Goal: Task Accomplishment & Management: Use online tool/utility

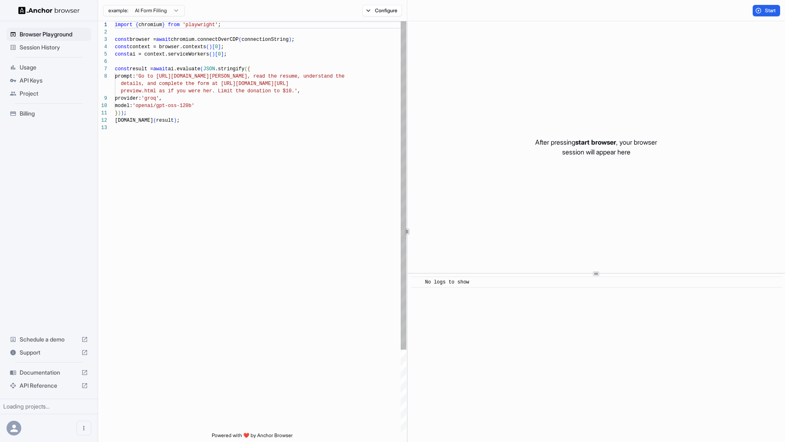
scroll to position [59, 0]
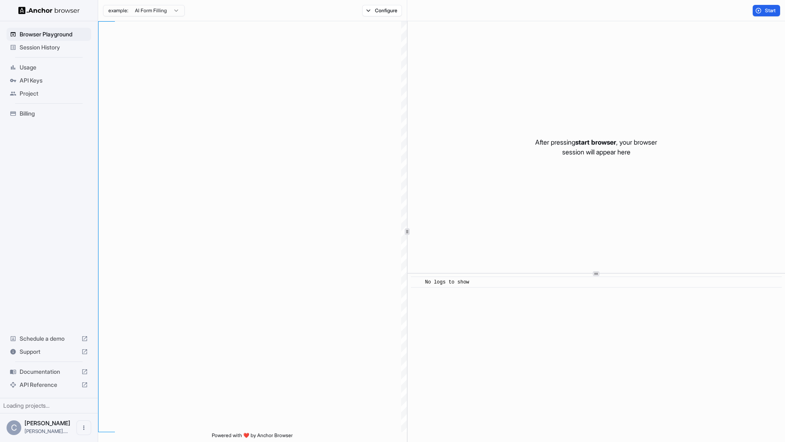
scroll to position [59, 0]
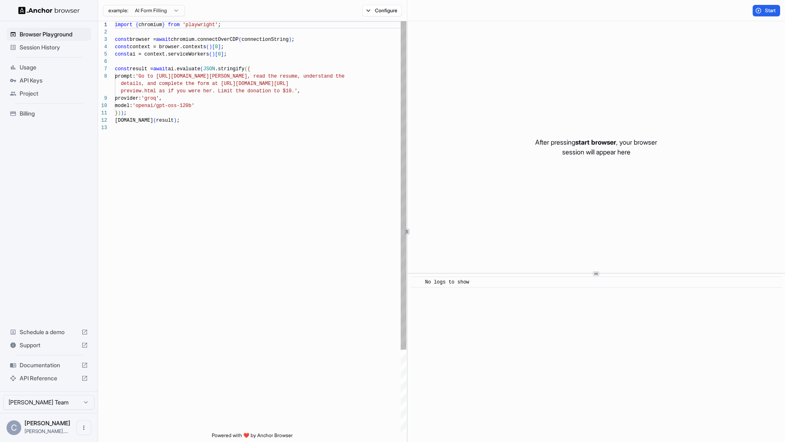
drag, startPoint x: 219, startPoint y: 116, endPoint x: 194, endPoint y: 105, distance: 27.6
click at [218, 116] on div "import { chromium } from 'playwright' ; const browser = await chromium.connectO…" at bounding box center [260, 278] width 291 height 514
click at [161, 83] on div "import { chromium } from 'playwright' ; const browser = await chromium.connectO…" at bounding box center [260, 278] width 291 height 514
drag, startPoint x: 173, startPoint y: 84, endPoint x: 159, endPoint y: 81, distance: 14.8
click at [164, 82] on span "details, and complete the form at [URL]" at bounding box center [178, 84] width 115 height 6
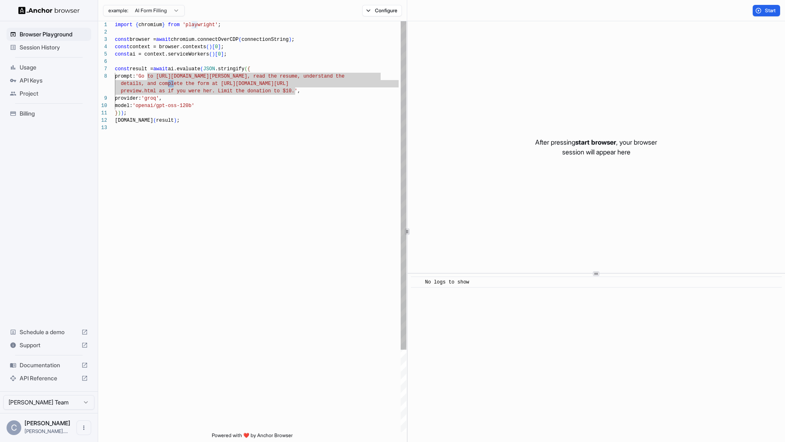
scroll to position [51, 0]
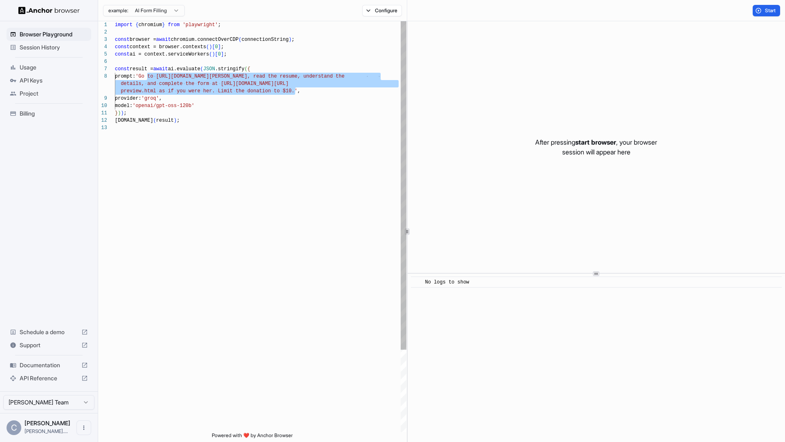
drag, startPoint x: 148, startPoint y: 76, endPoint x: 294, endPoint y: 92, distance: 147.2
click at [294, 92] on div "import { chromium } from 'playwright' ; const browser = await chromium.connectO…" at bounding box center [260, 278] width 291 height 514
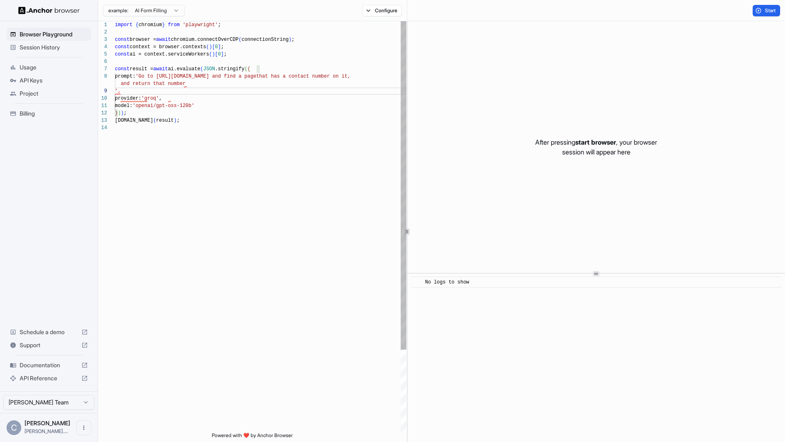
scroll to position [59, 0]
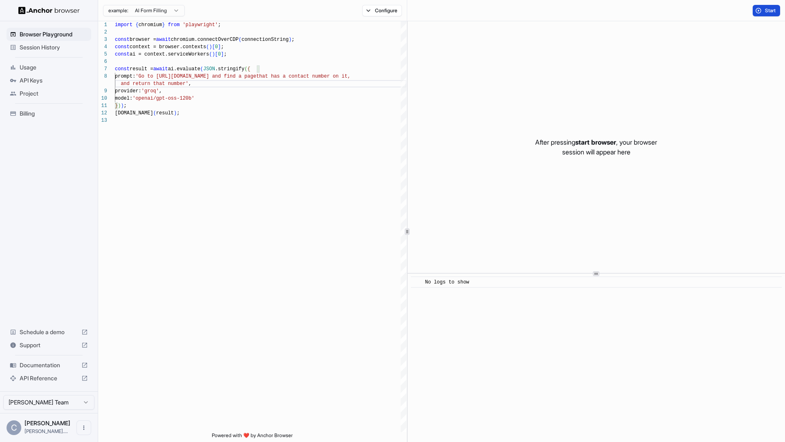
click at [760, 12] on button "Start" at bounding box center [765, 10] width 27 height 11
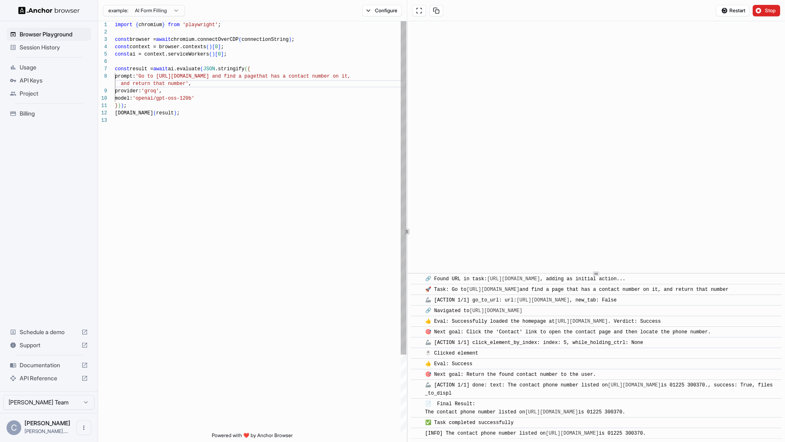
scroll to position [25, 0]
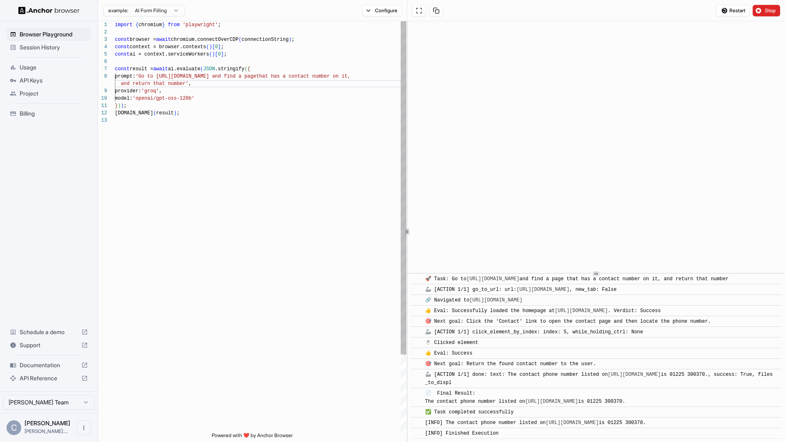
click at [185, 85] on div "import { chromium } from 'playwright' ; const browser = await chromium.connectO…" at bounding box center [260, 274] width 291 height 507
drag, startPoint x: 186, startPoint y: 84, endPoint x: 245, endPoint y: 79, distance: 59.1
click at [245, 79] on div "import { chromium } from 'playwright' ; const browser = await chromium.connectO…" at bounding box center [260, 274] width 291 height 507
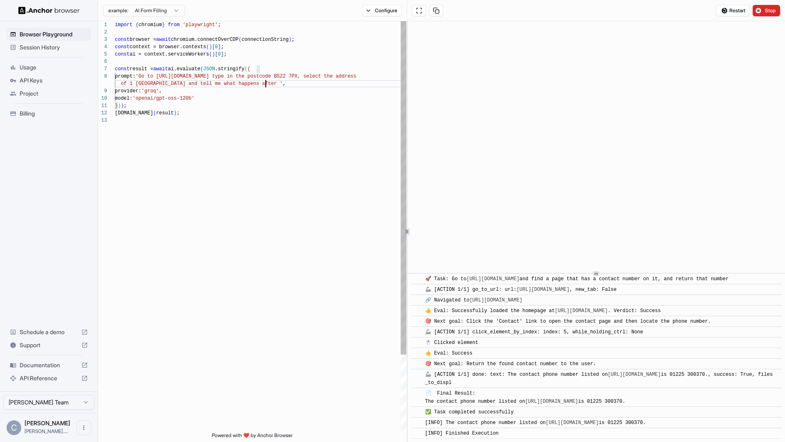
click at [291, 125] on div "import { chromium } from 'playwright' ; const browser = await chromium.connectO…" at bounding box center [260, 274] width 291 height 507
drag, startPoint x: 237, startPoint y: 75, endPoint x: 166, endPoint y: 74, distance: 70.7
click at [166, 74] on div "import { chromium } from 'playwright' ; const browser = await chromium.connectO…" at bounding box center [260, 274] width 291 height 507
click at [376, 81] on span "rdens and tell me what happens after '" at bounding box center [324, 84] width 112 height 6
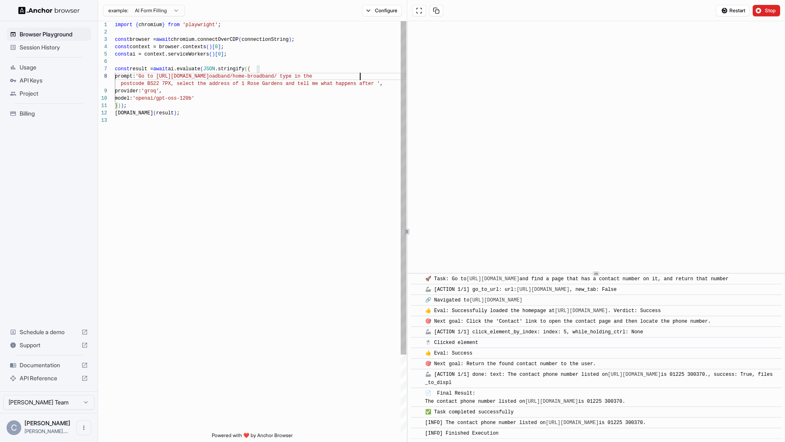
scroll to position [59, 0]
click at [378, 82] on div "import { chromium } from 'playwright' ; const browser = await chromium.connectO…" at bounding box center [260, 274] width 291 height 507
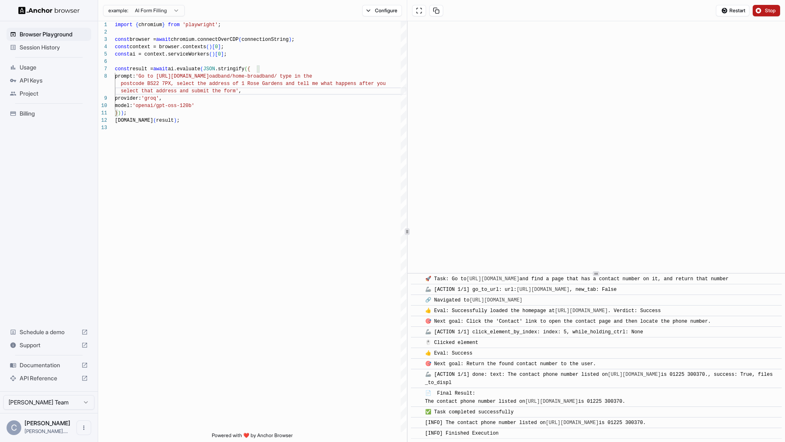
click at [758, 11] on button "Stop" at bounding box center [765, 10] width 27 height 11
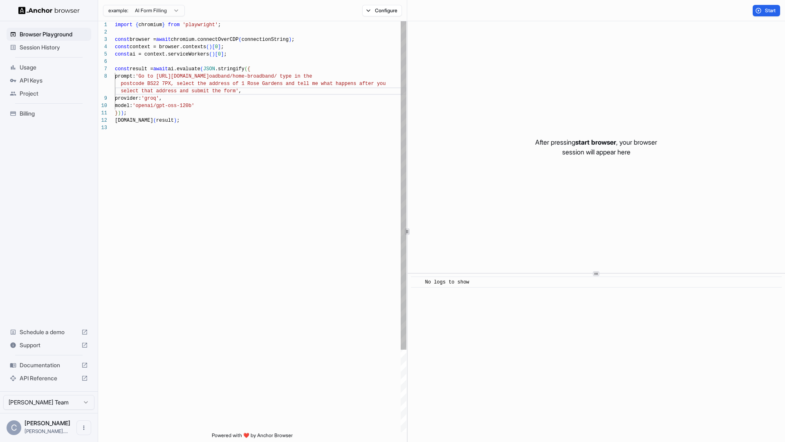
drag, startPoint x: 298, startPoint y: 92, endPoint x: 330, endPoint y: 91, distance: 32.3
click at [298, 92] on div "import { chromium } from 'playwright' ; const browser = await chromium.connectO…" at bounding box center [260, 278] width 291 height 514
click at [758, 11] on button "Start" at bounding box center [765, 10] width 27 height 11
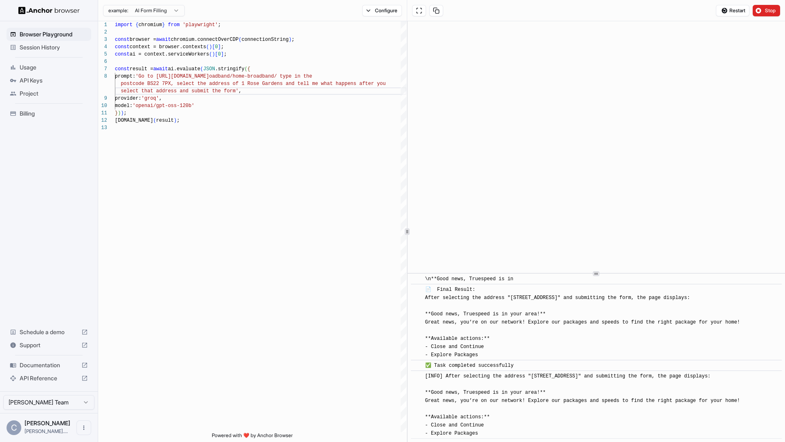
scroll to position [1689, 0]
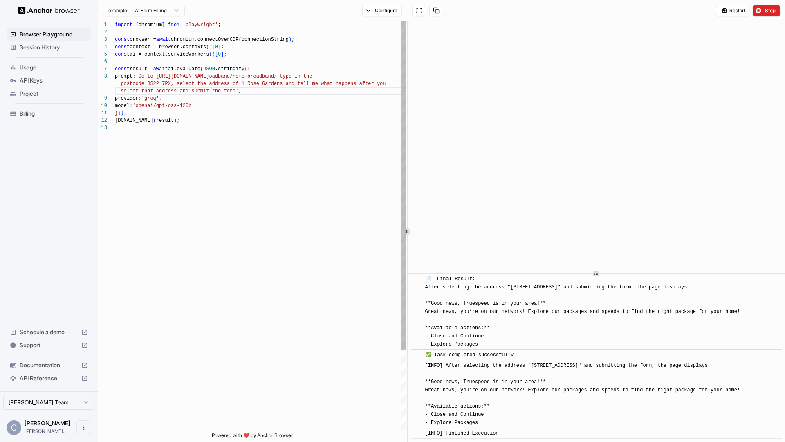
click at [217, 53] on div "import { chromium } from 'playwright' ; const browser = await chromium.connectO…" at bounding box center [260, 278] width 291 height 514
drag, startPoint x: 281, startPoint y: 133, endPoint x: 212, endPoint y: 121, distance: 69.3
click at [274, 132] on div "import { chromium } from 'playwright' ; const browser = await chromium.connectO…" at bounding box center [260, 278] width 291 height 514
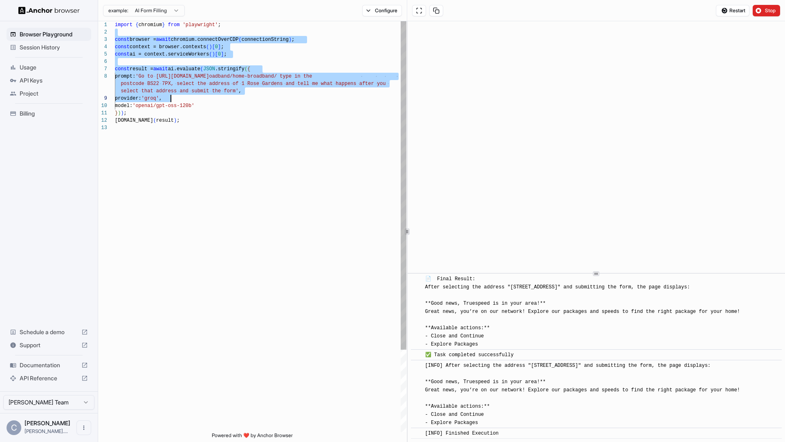
drag, startPoint x: 208, startPoint y: 29, endPoint x: 219, endPoint y: 112, distance: 83.7
click at [215, 108] on div "import { chromium } from 'playwright' ; const browser = await chromium.connectO…" at bounding box center [260, 278] width 291 height 514
type textarea "**********"
click at [219, 112] on div "import { chromium } from 'playwright' ; const browser = await chromium.connectO…" at bounding box center [260, 278] width 291 height 514
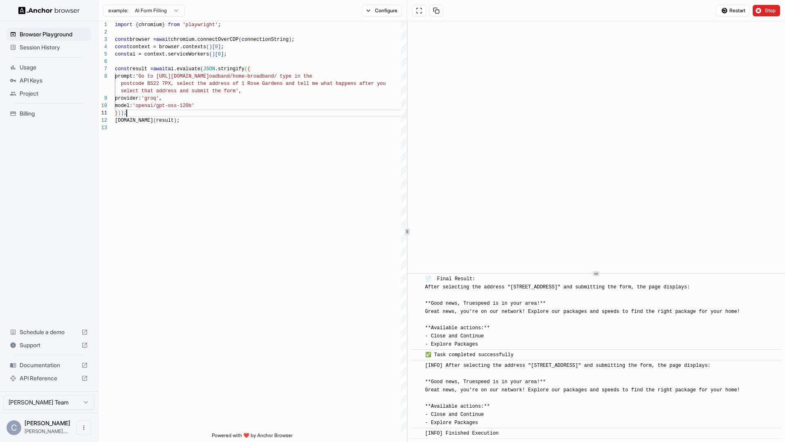
click at [31, 67] on span "Usage" at bounding box center [54, 67] width 68 height 8
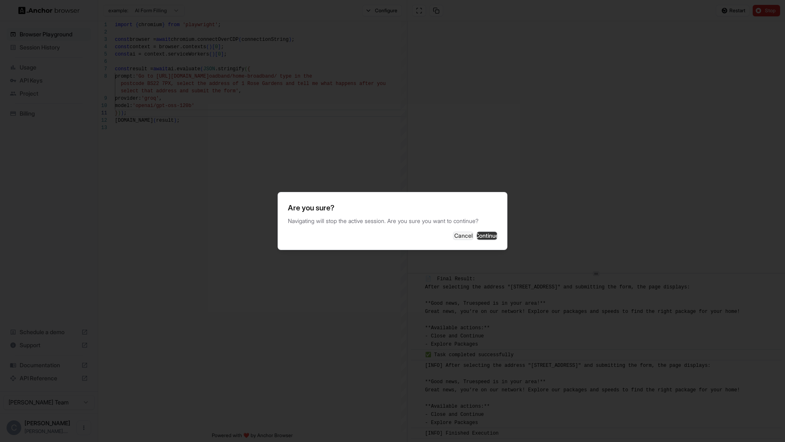
click at [480, 232] on button "Continue" at bounding box center [486, 236] width 20 height 8
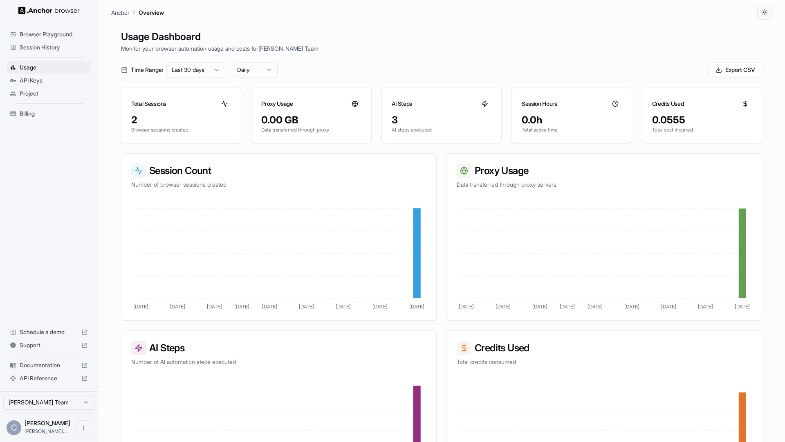
click at [533, 78] on div "Usage Dashboard Monitor your browser automation usage and costs for Craig Bowle…" at bounding box center [441, 241] width 660 height 442
click at [49, 170] on div "Browser Playground Session History Usage API Keys Project Billing Schedule a de…" at bounding box center [49, 206] width 98 height 370
click at [26, 148] on div "Browser Playground Session History Usage API Keys Project Billing Schedule a de…" at bounding box center [49, 206] width 98 height 370
click at [32, 31] on span "Browser Playground" at bounding box center [54, 34] width 68 height 8
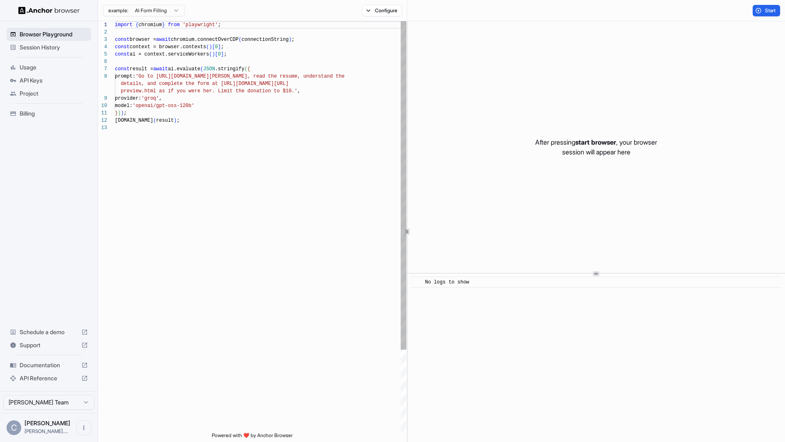
scroll to position [59, 0]
type textarea "**********"
click at [276, 168] on div "import { chromium } from 'playwright' ; const browser = await chromium.connectO…" at bounding box center [260, 278] width 291 height 514
click at [236, 96] on div "import { chromium } from 'playwright' ; const browser = await chromium.connectO…" at bounding box center [260, 278] width 291 height 514
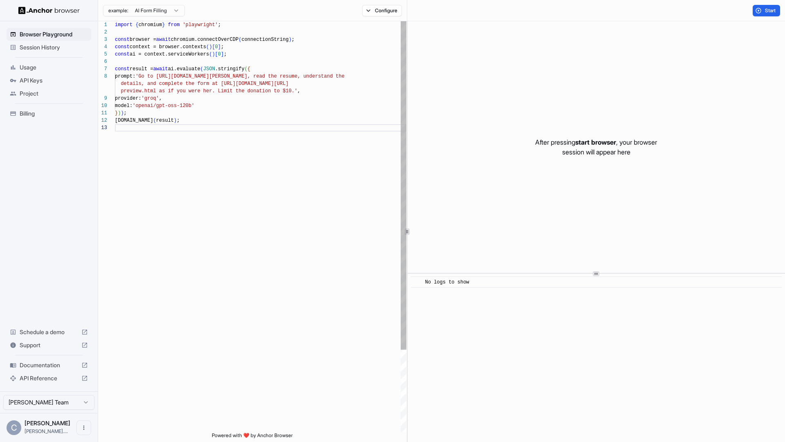
scroll to position [0, 0]
drag, startPoint x: 253, startPoint y: 96, endPoint x: 272, endPoint y: 95, distance: 18.9
click at [255, 96] on div "provider: 'groq' ," at bounding box center [260, 98] width 291 height 7
click at [34, 115] on span "Billing" at bounding box center [54, 114] width 68 height 8
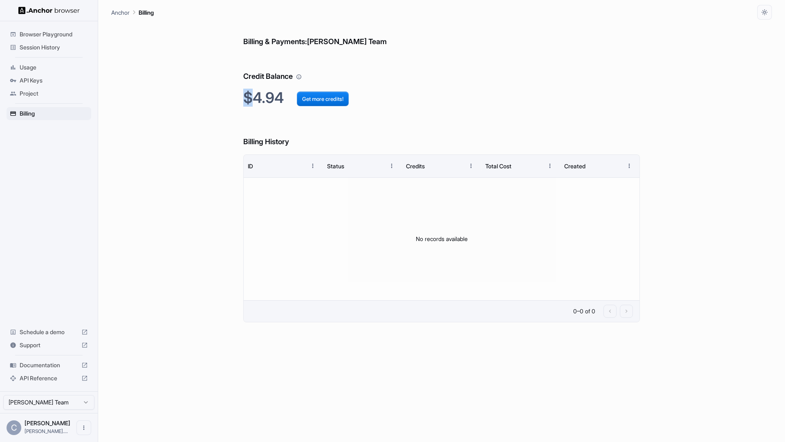
drag, startPoint x: 241, startPoint y: 96, endPoint x: 254, endPoint y: 95, distance: 12.8
click at [257, 94] on div "Billing & Payments: Craig Bowler Team Credit Balance $4.94 Get more credits! Bi…" at bounding box center [441, 231] width 660 height 423
drag, startPoint x: 210, startPoint y: 102, endPoint x: 212, endPoint y: 89, distance: 12.3
click at [210, 100] on div "Billing & Payments: Craig Bowler Team Credit Balance $4.94 Get more credits! Bi…" at bounding box center [441, 231] width 660 height 423
click at [319, 92] on button "Get more credits!" at bounding box center [323, 99] width 52 height 15
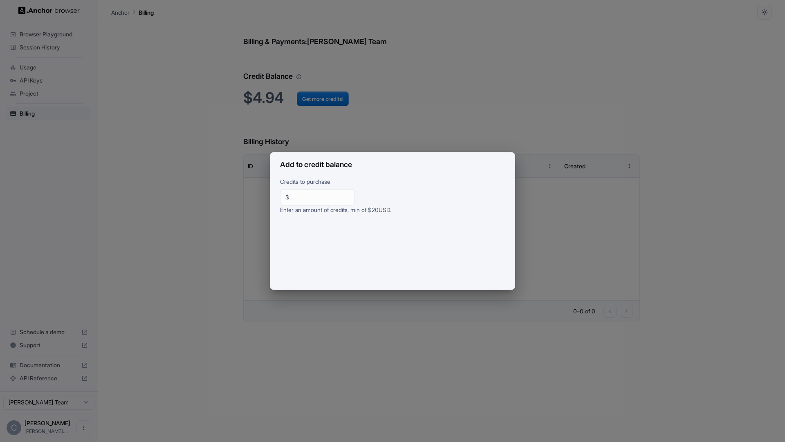
click at [186, 219] on div "Add to credit balance Credits to purchase $ ** ​ Enter an amount of credits, mi…" at bounding box center [392, 221] width 785 height 442
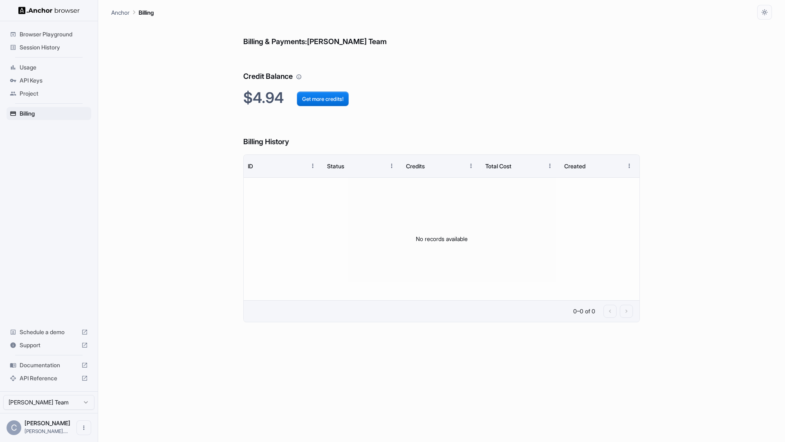
click at [186, 219] on div "Billing & Payments: Craig Bowler Team Credit Balance $4.94 Get more credits! Bi…" at bounding box center [441, 231] width 660 height 423
click at [46, 70] on span "Usage" at bounding box center [54, 67] width 68 height 8
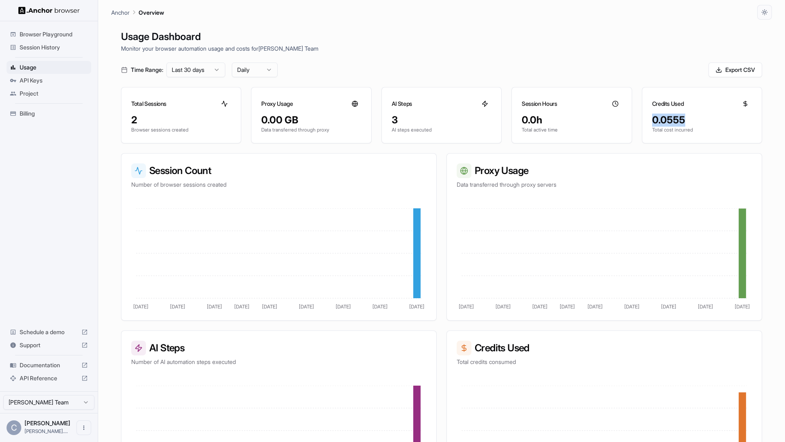
drag, startPoint x: 688, startPoint y: 124, endPoint x: 654, endPoint y: 125, distance: 33.9
click at [654, 125] on div "0.0555" at bounding box center [702, 120] width 100 height 13
drag, startPoint x: 658, startPoint y: 132, endPoint x: 665, endPoint y: 124, distance: 10.7
click at [659, 132] on div "0.0555 Total cost incurred" at bounding box center [701, 128] width 119 height 29
drag, startPoint x: 661, startPoint y: 121, endPoint x: 678, endPoint y: 126, distance: 17.3
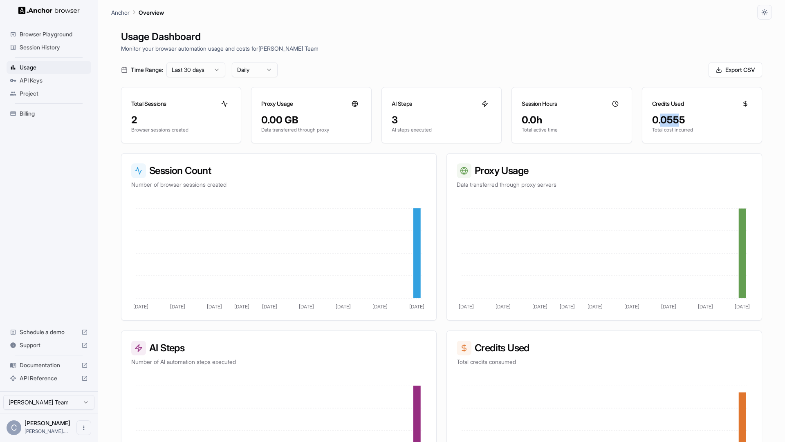
click at [678, 121] on div "0.0555" at bounding box center [702, 120] width 100 height 13
click at [687, 141] on div "0.0555 Total cost incurred" at bounding box center [701, 127] width 119 height 29
click at [689, 144] on div "Usage Dashboard Monitor your browser automation usage and costs for Craig Bowle…" at bounding box center [441, 241] width 660 height 442
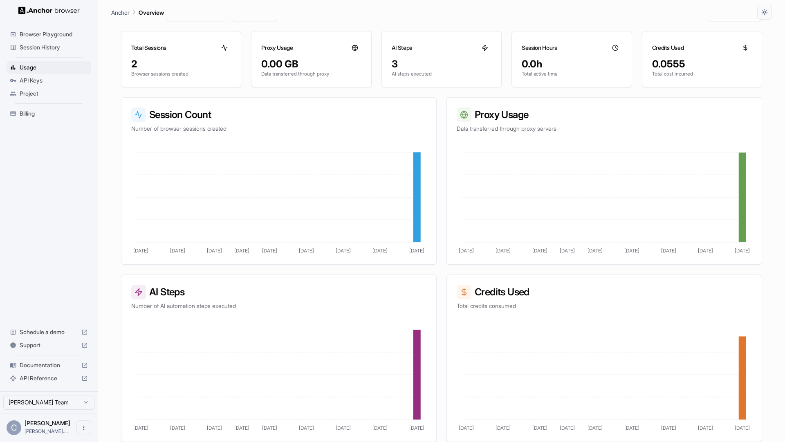
scroll to position [0, 0]
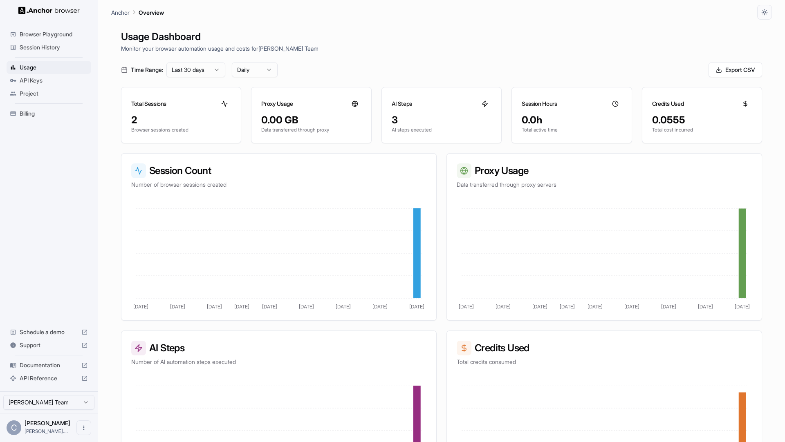
drag, startPoint x: 747, startPoint y: 103, endPoint x: 741, endPoint y: 103, distance: 6.1
click at [740, 103] on div at bounding box center [744, 103] width 13 height 13
drag, startPoint x: 746, startPoint y: 103, endPoint x: 711, endPoint y: 106, distance: 35.3
click at [721, 101] on div "Credits Used" at bounding box center [701, 100] width 119 height 26
click at [711, 106] on div "Credits Used" at bounding box center [701, 100] width 119 height 26
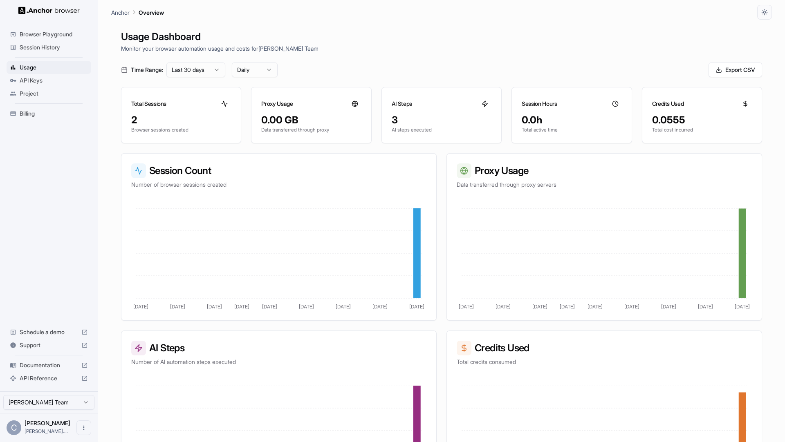
click at [323, 47] on p "Monitor your browser automation usage and costs for Craig Bowler Team" at bounding box center [441, 48] width 641 height 9
click at [460, 38] on h1 "Usage Dashboard" at bounding box center [441, 36] width 641 height 15
click at [47, 14] on div at bounding box center [49, 10] width 98 height 21
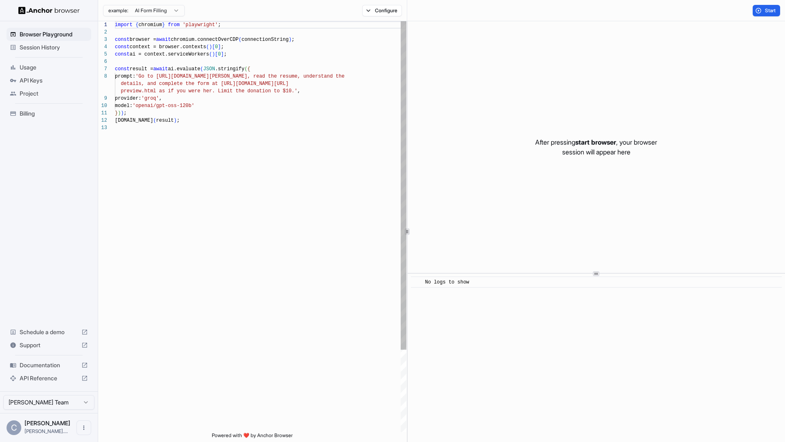
scroll to position [59, 0]
click at [39, 45] on span "Session History" at bounding box center [54, 47] width 68 height 8
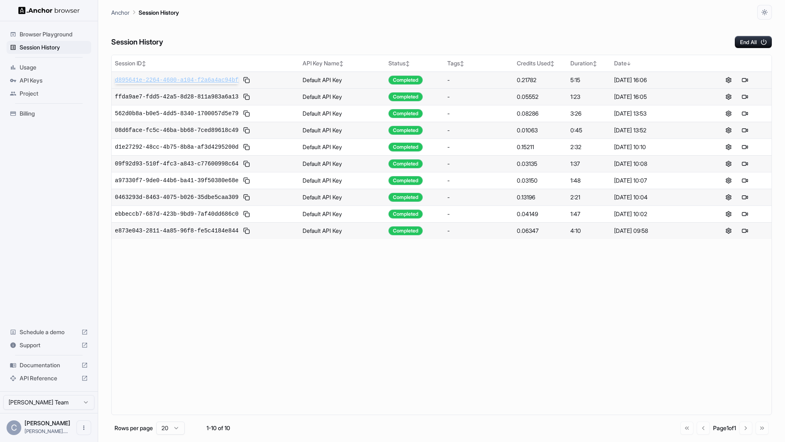
click at [211, 82] on span "d895641e-2264-4600-a104-f2a6a4ac94bf" at bounding box center [176, 80] width 123 height 8
click at [319, 29] on div "Session History End All" at bounding box center [441, 34] width 660 height 29
click at [190, 94] on span "ffda9ae7-fdd5-42a5-8d28-811a983a6a13" at bounding box center [176, 97] width 123 height 8
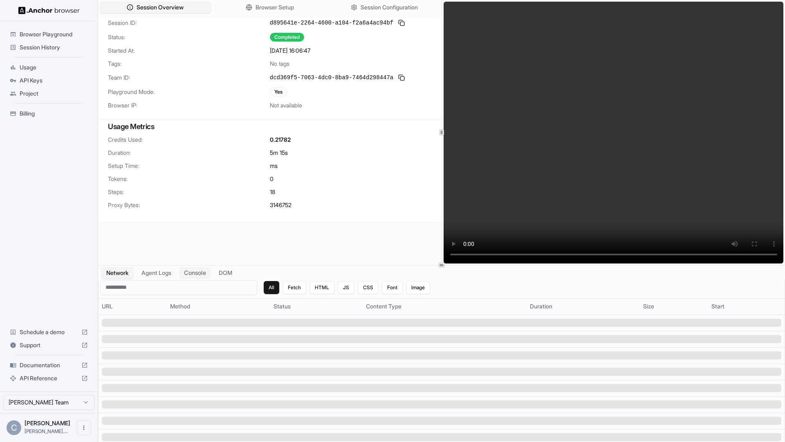
click at [197, 276] on button "Console" at bounding box center [195, 273] width 32 height 12
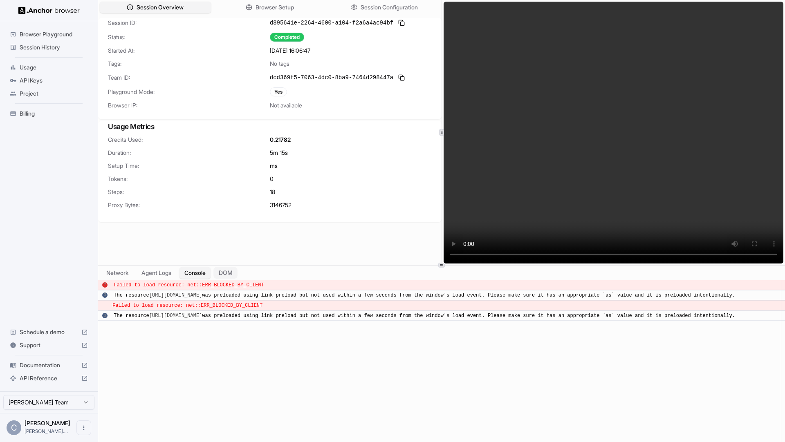
click at [226, 274] on button "DOM" at bounding box center [225, 273] width 24 height 12
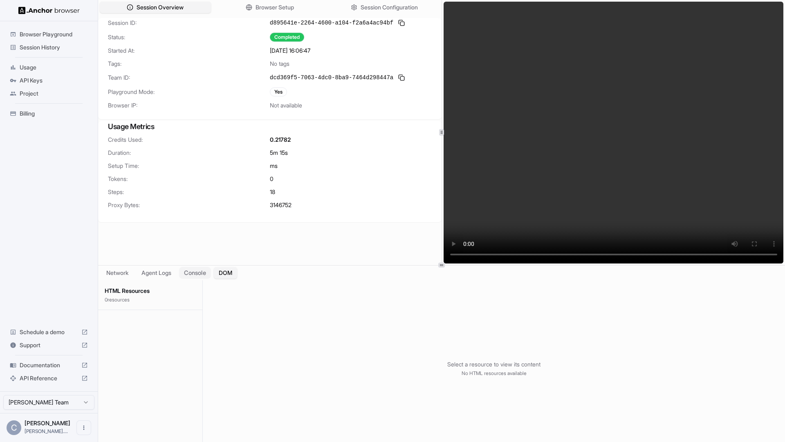
click at [208, 273] on button "Console" at bounding box center [195, 273] width 32 height 12
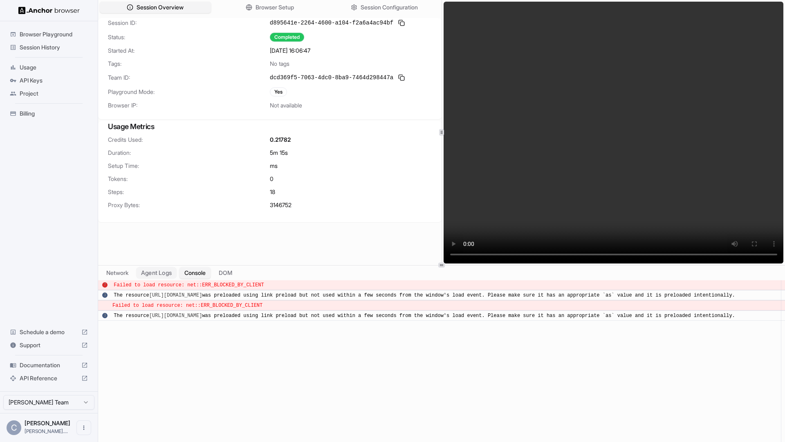
click at [160, 274] on button "Agent Logs" at bounding box center [156, 273] width 41 height 12
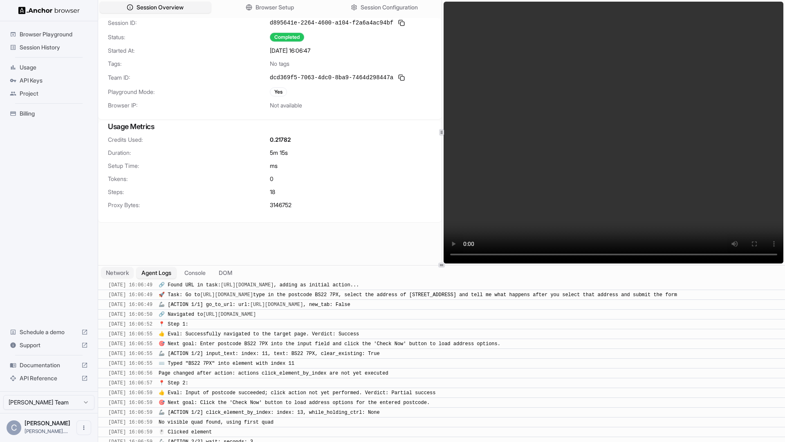
click at [121, 274] on button "Network" at bounding box center [117, 273] width 33 height 12
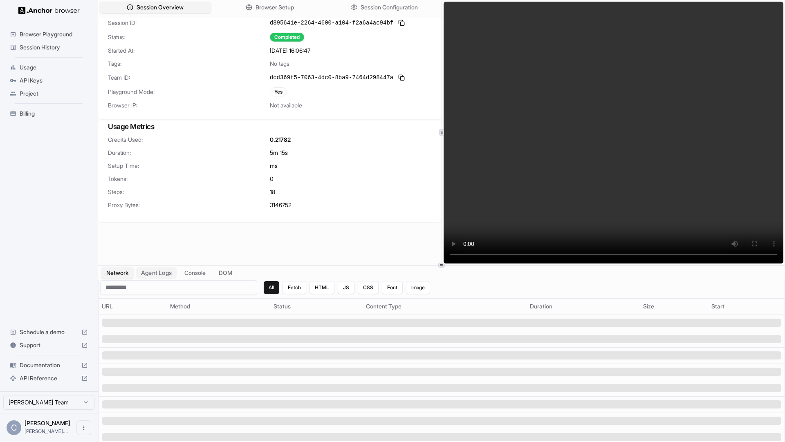
click at [162, 273] on button "Agent Logs" at bounding box center [156, 273] width 41 height 12
click at [38, 31] on span "Browser Playground" at bounding box center [54, 34] width 68 height 8
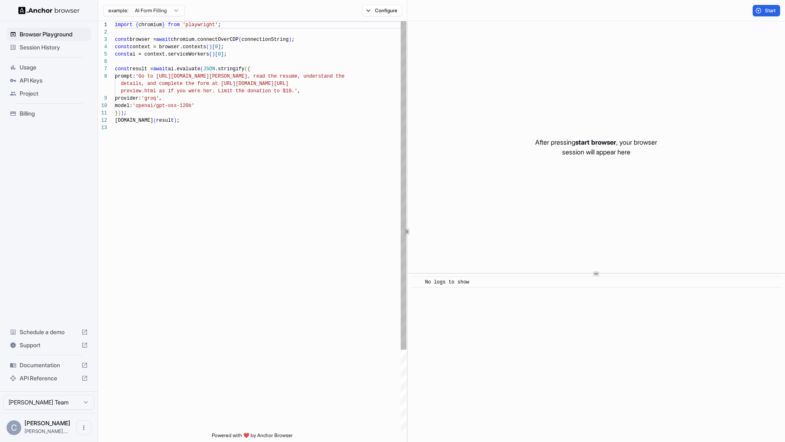
scroll to position [51, 0]
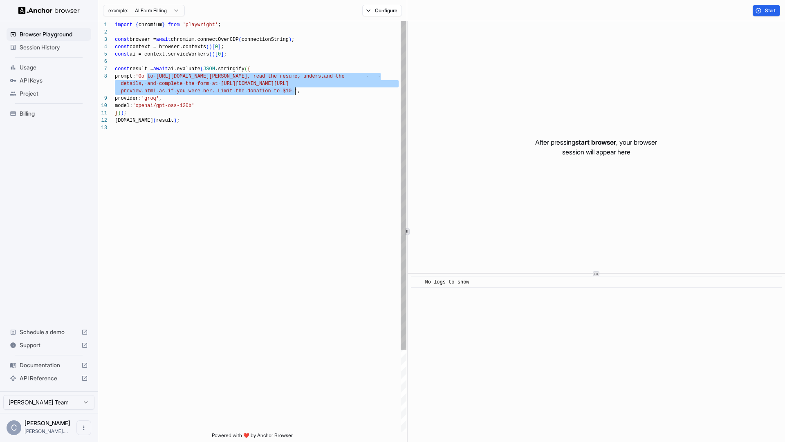
drag, startPoint x: 149, startPoint y: 75, endPoint x: 295, endPoint y: 88, distance: 146.1
click at [295, 88] on div "import { chromium } from 'playwright' ; const browser = await chromium.connectO…" at bounding box center [260, 278] width 291 height 514
type textarea "**********"
drag, startPoint x: 320, startPoint y: 155, endPoint x: 309, endPoint y: 157, distance: 12.0
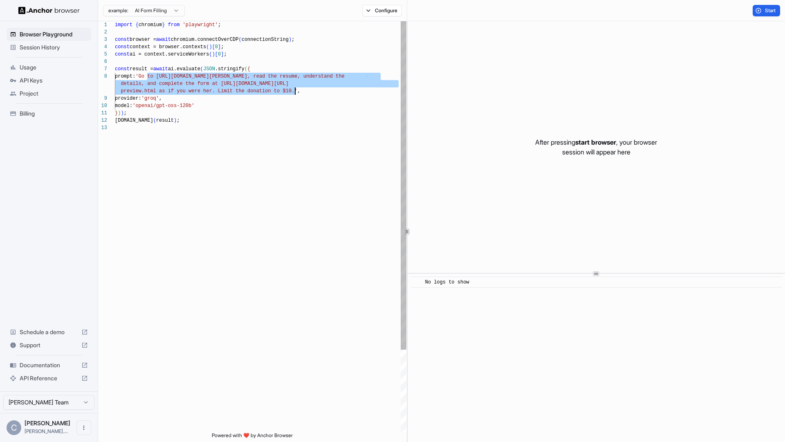
click at [320, 155] on div "import { chromium } from 'playwright' ; const browser = await chromium.connectO…" at bounding box center [260, 278] width 291 height 514
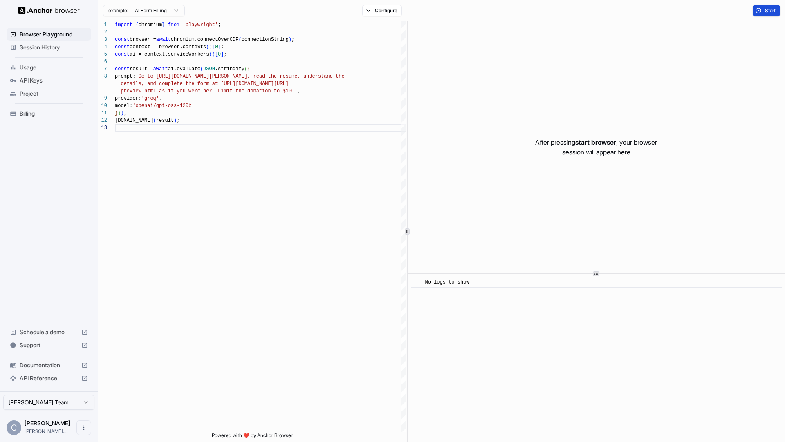
click at [763, 8] on button "Start" at bounding box center [765, 10] width 27 height 11
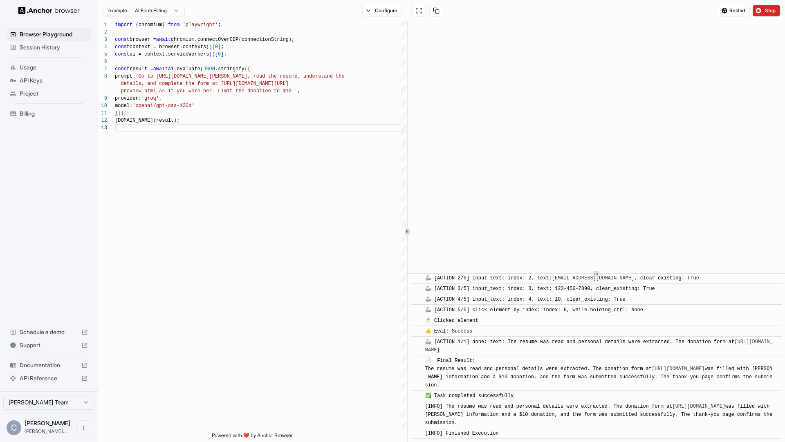
scroll to position [311, 0]
